Goal: Find specific page/section: Find specific page/section

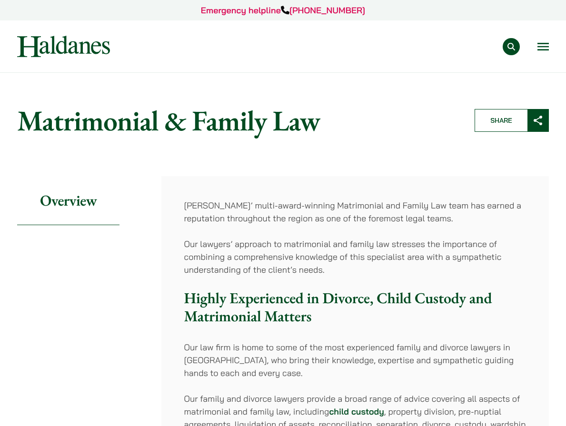
click at [0, 0] on link "Our Team" at bounding box center [0, 0] width 0 height 0
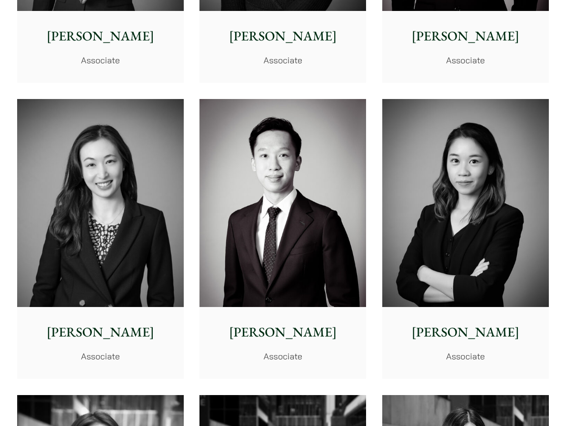
scroll to position [2932, 0]
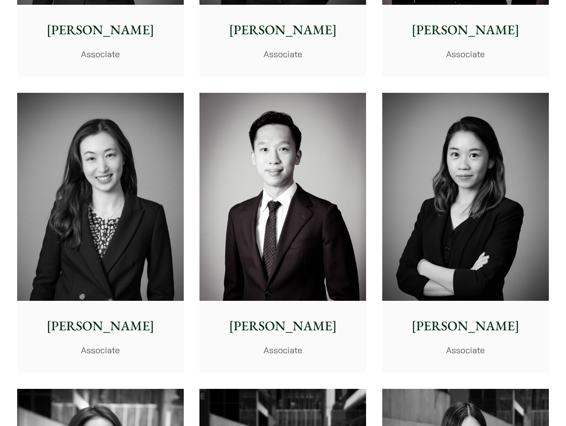
click at [107, 219] on img at bounding box center [100, 197] width 167 height 208
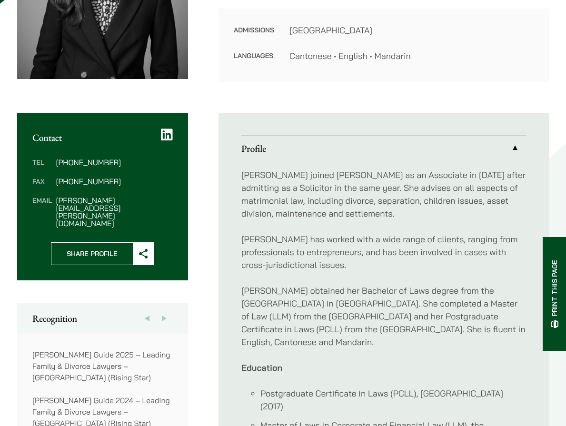
scroll to position [333, 0]
